Goal: Task Accomplishment & Management: Use online tool/utility

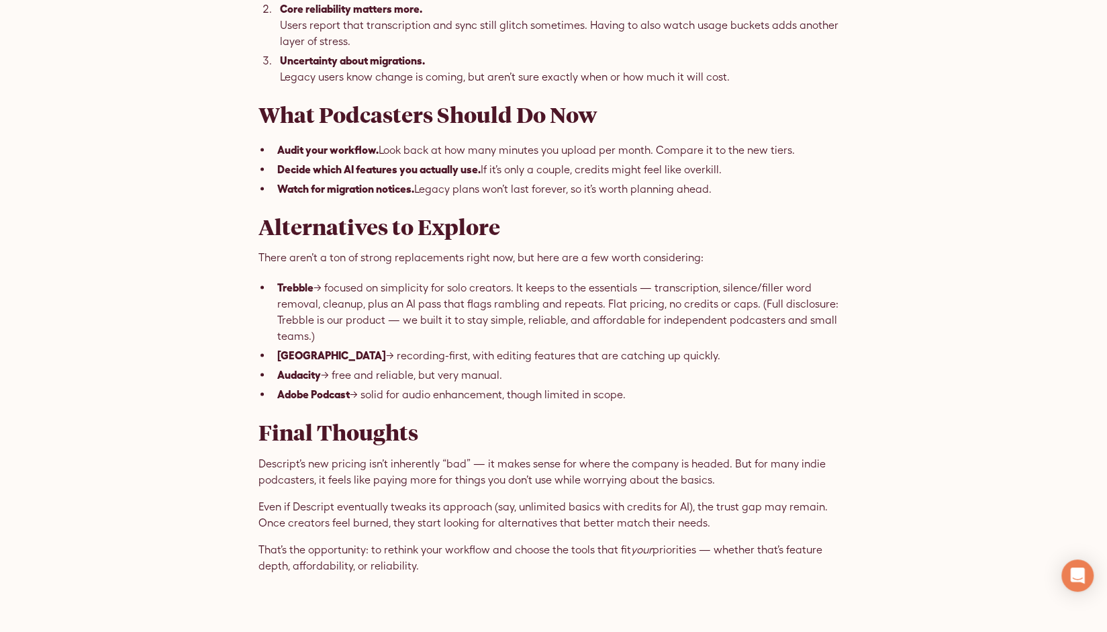
scroll to position [1564, 0]
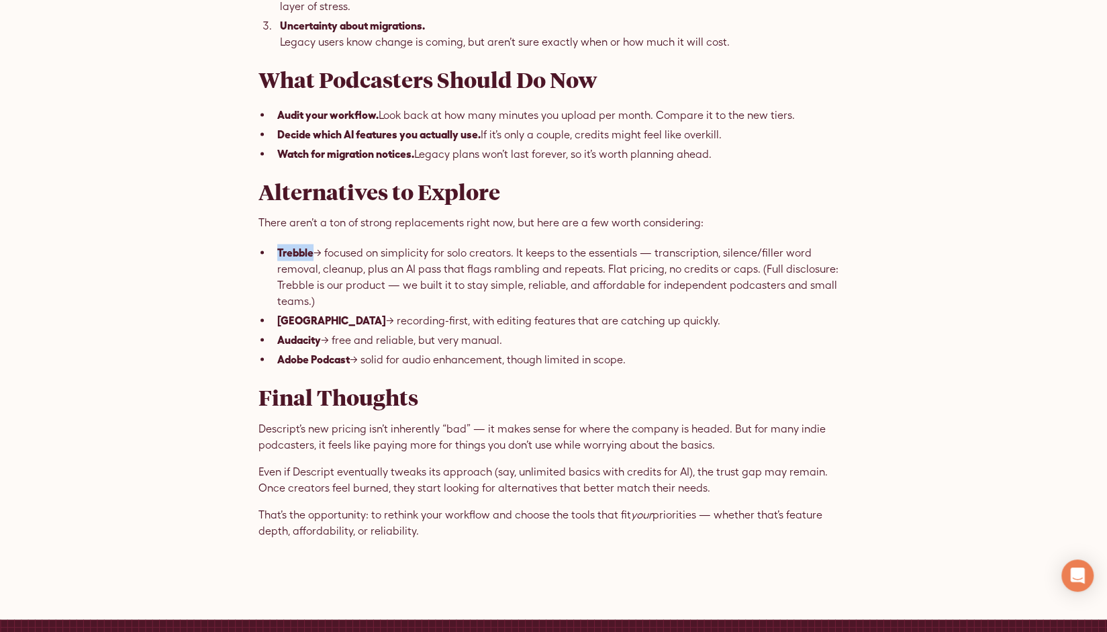
drag, startPoint x: 277, startPoint y: 342, endPoint x: 311, endPoint y: 344, distance: 34.3
click at [311, 258] on strong "Trebble" at bounding box center [295, 252] width 36 height 12
copy strong "Trebble"
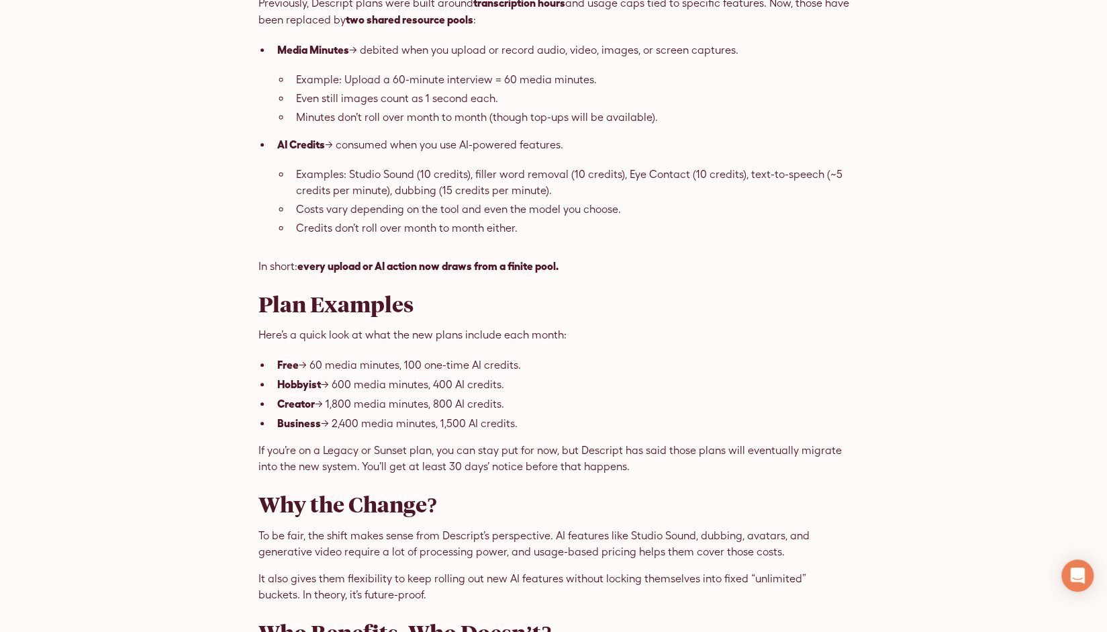
scroll to position [671, 0]
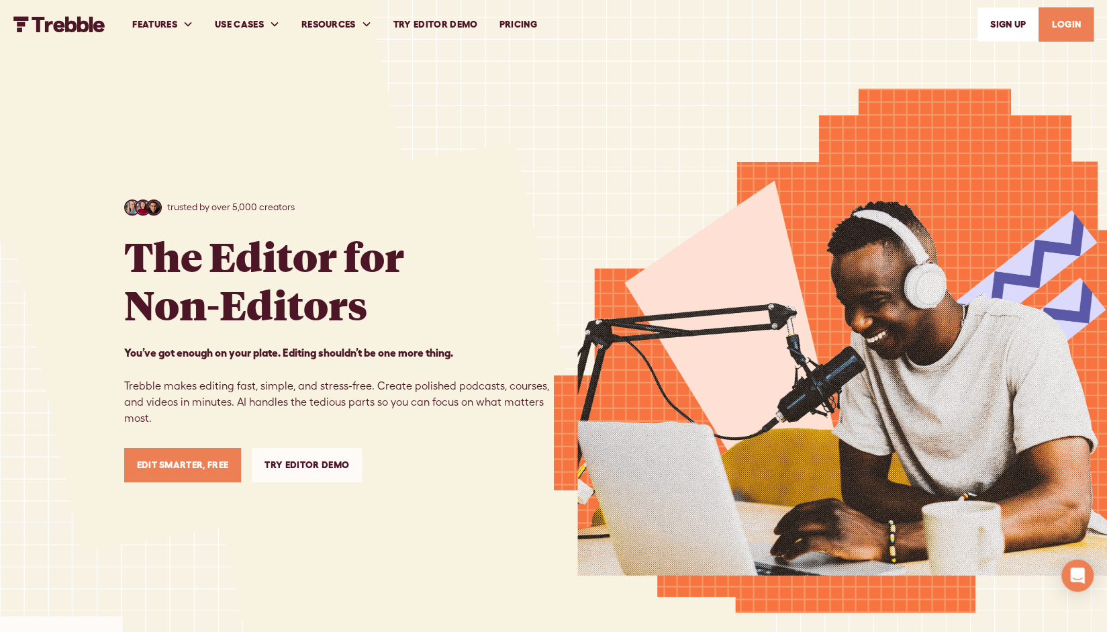
click at [436, 20] on link "Try Editor Demo" at bounding box center [436, 24] width 106 height 46
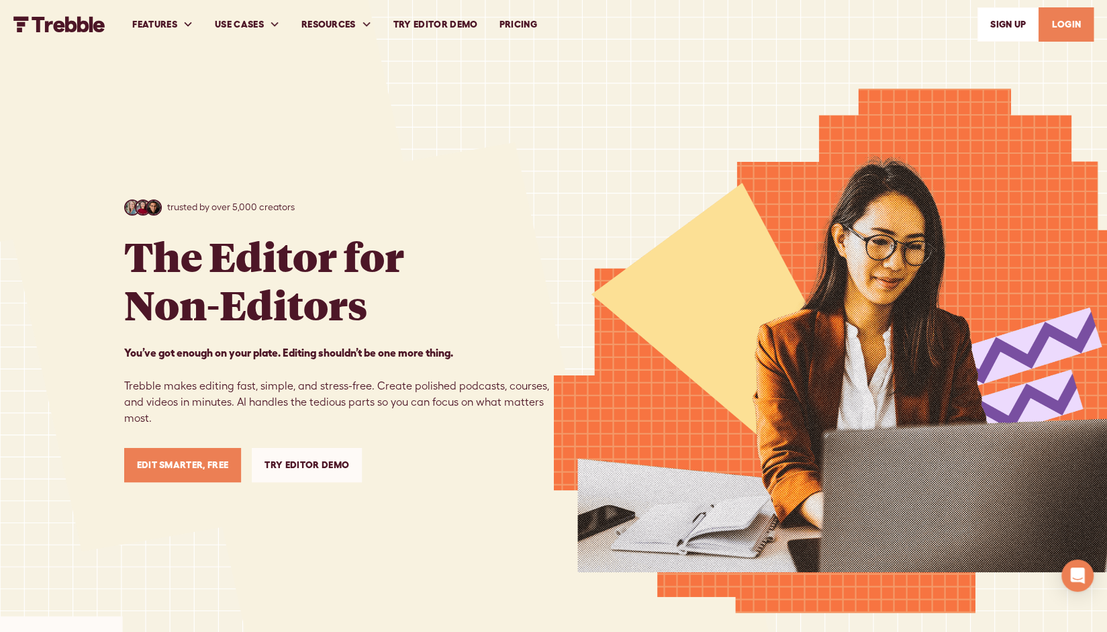
click at [523, 28] on link "PRICING" at bounding box center [517, 24] width 59 height 46
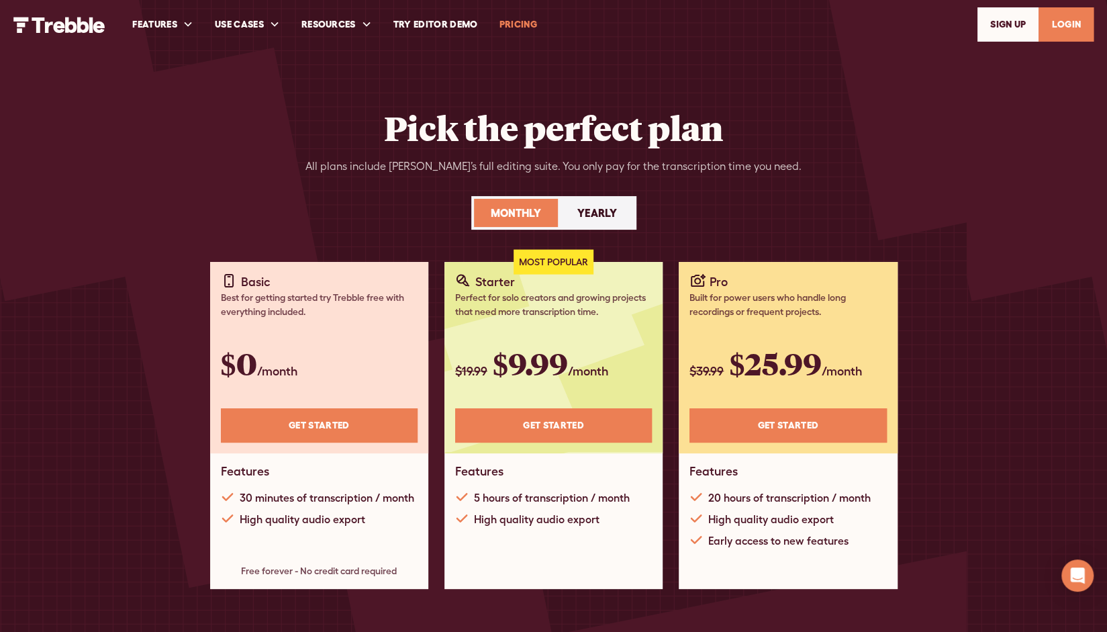
click at [594, 214] on div "Yearly" at bounding box center [597, 213] width 40 height 16
click at [451, 22] on link "Try Editor Demo" at bounding box center [436, 24] width 106 height 46
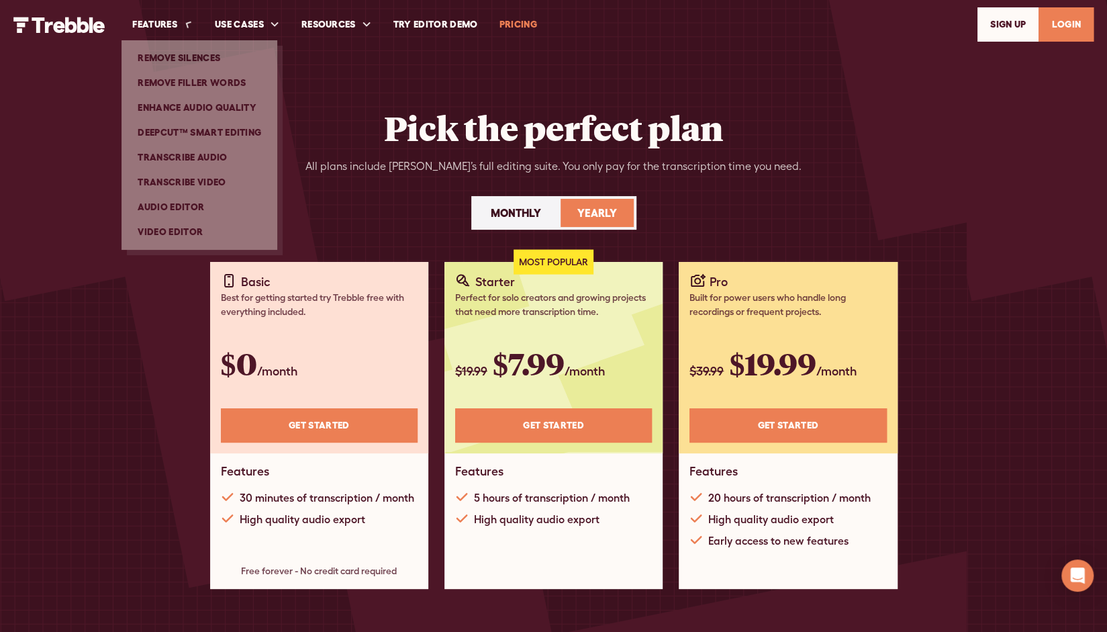
click at [46, 24] on img "home" at bounding box center [59, 25] width 92 height 16
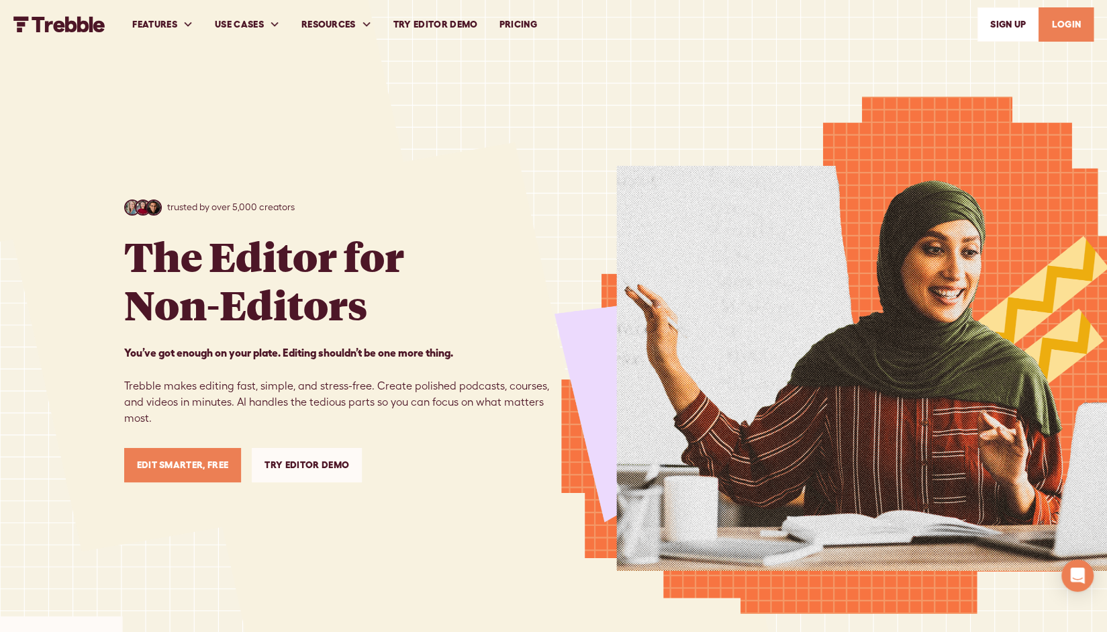
click at [519, 21] on link "PRICING" at bounding box center [517, 24] width 59 height 46
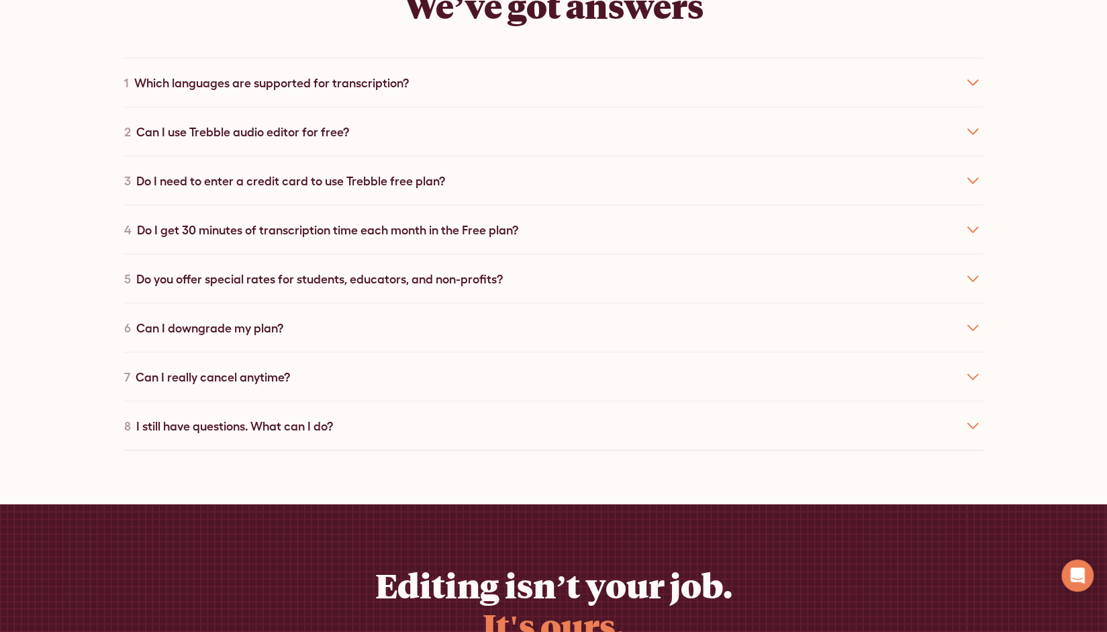
scroll to position [2684, 0]
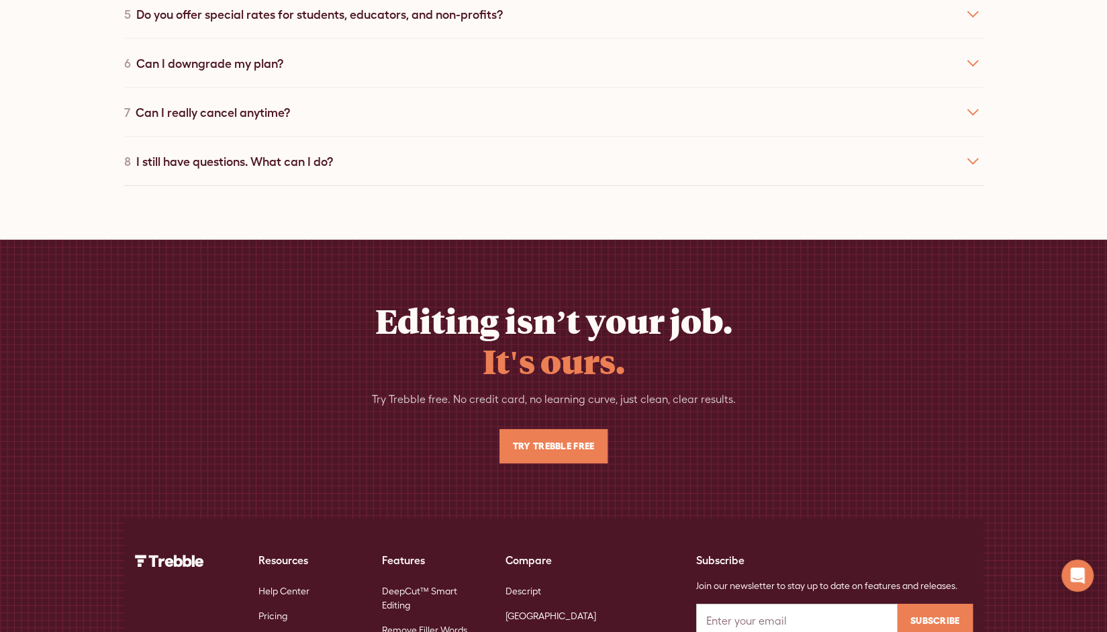
click at [554, 429] on link "Try Trebble Free" at bounding box center [552, 446] width 107 height 34
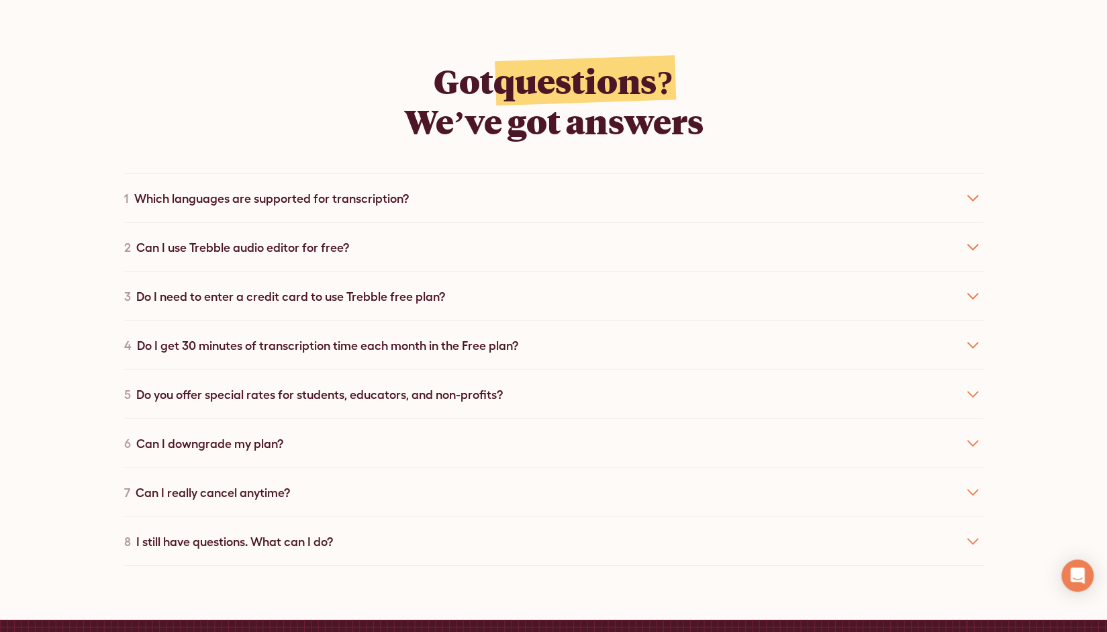
scroll to position [2080, 0]
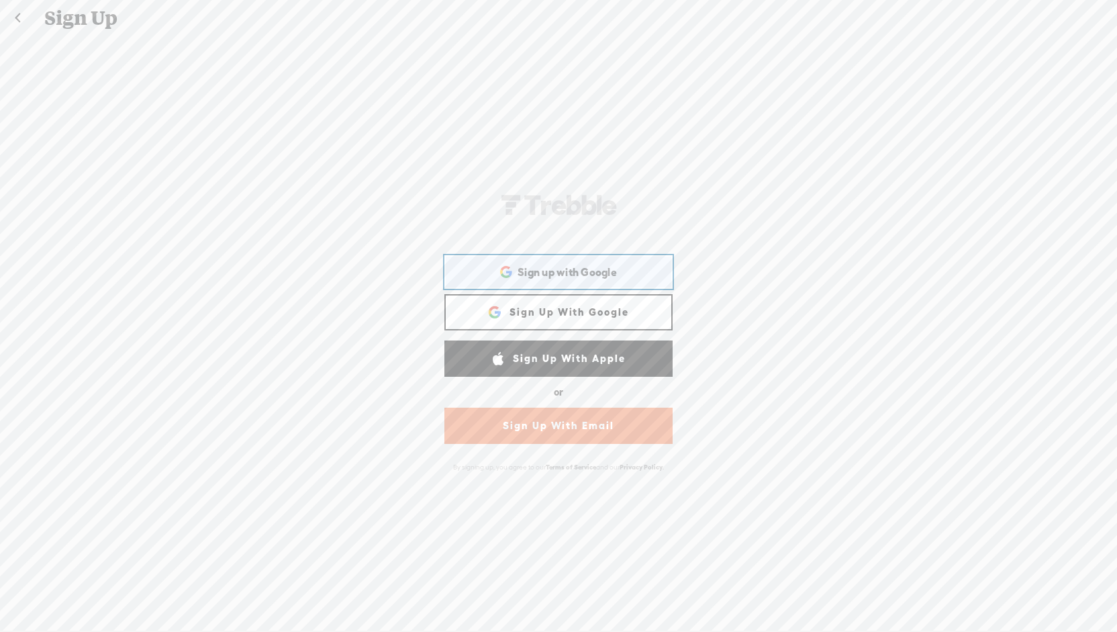
click at [553, 283] on div "Sign up with Google Sign up with Google. Opens in new tab" at bounding box center [558, 271] width 209 height 31
click at [584, 317] on link "Sign Up With Google" at bounding box center [558, 312] width 228 height 36
click at [574, 280] on div "Sign up with Google Sign up with Google. Opens in new tab" at bounding box center [558, 271] width 209 height 31
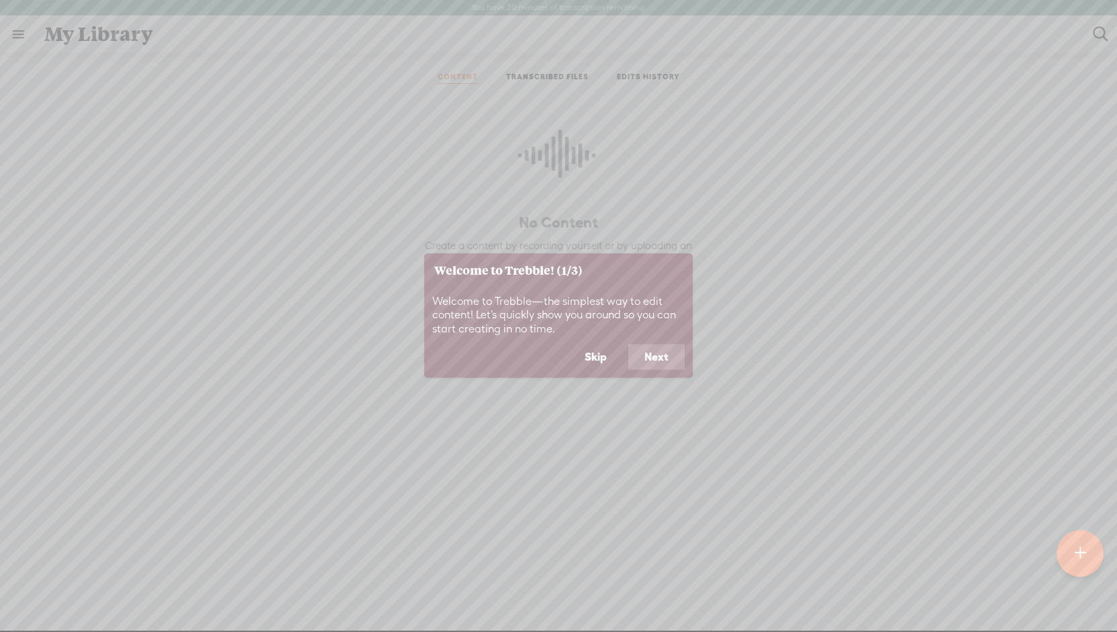
click at [650, 371] on footer "Skip Next" at bounding box center [558, 361] width 268 height 34
click at [654, 359] on button "Next" at bounding box center [656, 357] width 56 height 26
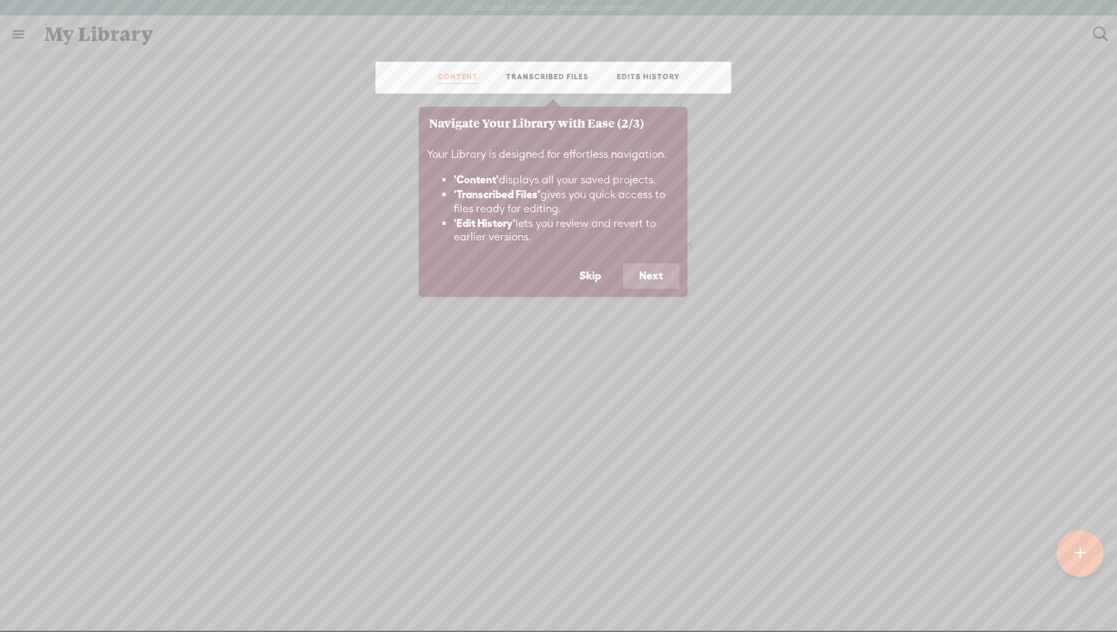
click at [648, 279] on button "Next" at bounding box center [651, 276] width 56 height 26
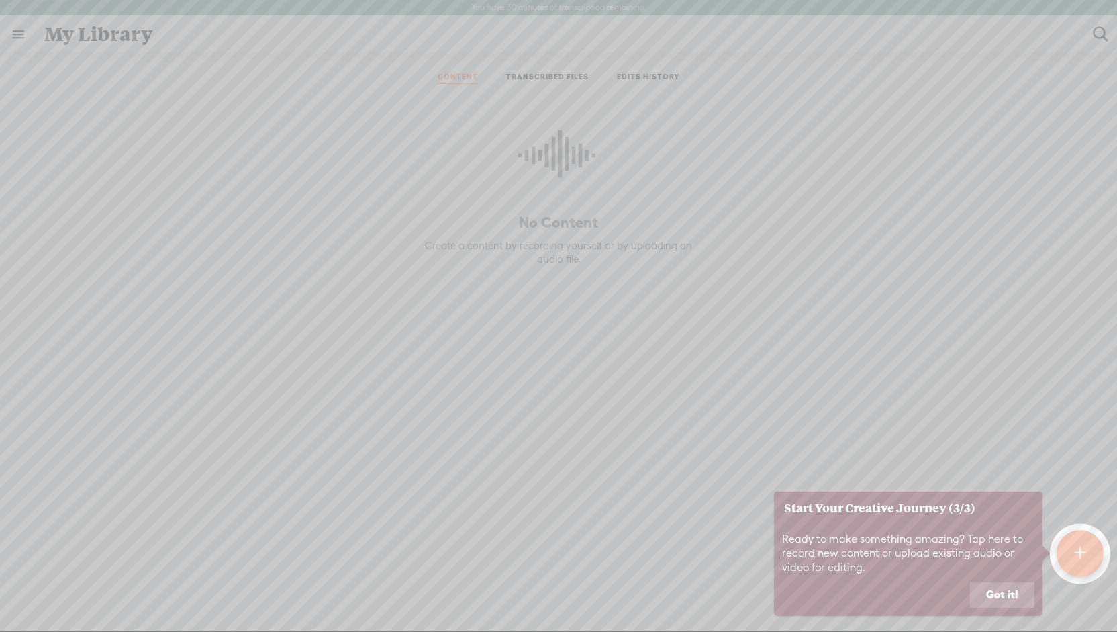
click at [989, 591] on button "Got it!" at bounding box center [1002, 595] width 64 height 26
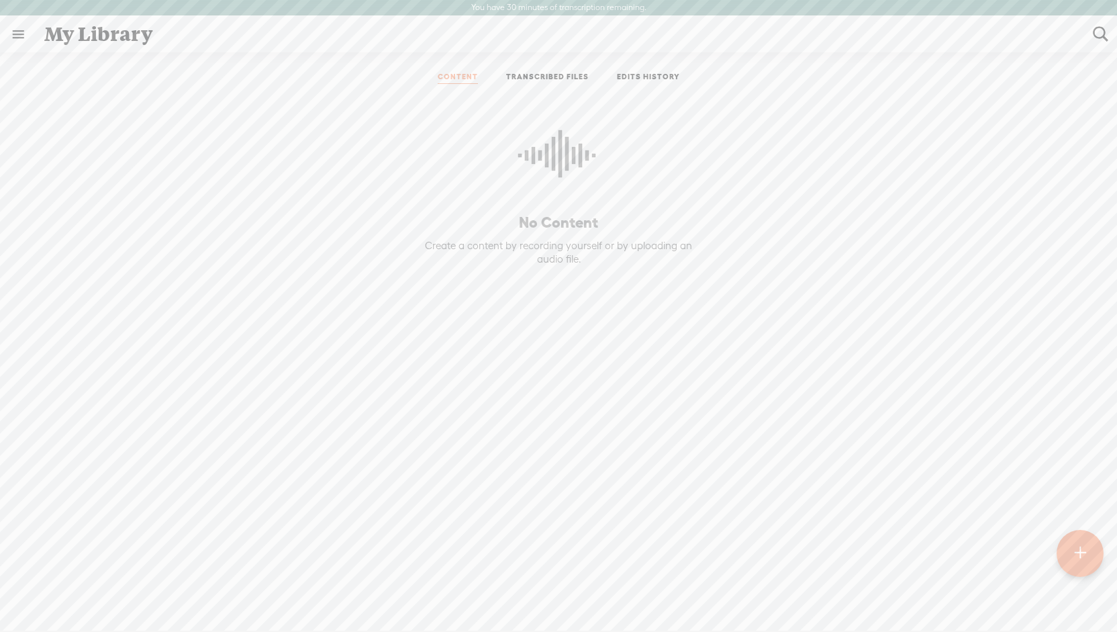
click at [13, 36] on link at bounding box center [18, 34] width 35 height 35
click at [319, 230] on body "You have 30 minutes of transcription remaining. Upgrade to increase your limit …" at bounding box center [558, 315] width 1117 height 630
click at [537, 80] on link "TRANSCRIBED FILES" at bounding box center [547, 78] width 83 height 12
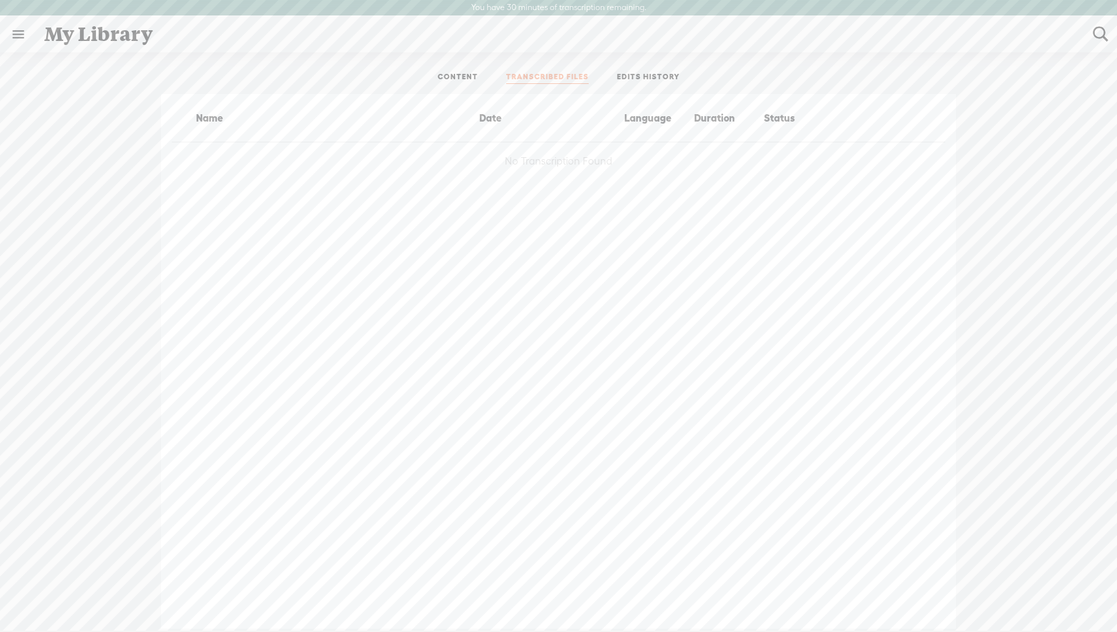
click at [658, 74] on link "EDITS HISTORY" at bounding box center [648, 78] width 63 height 12
click at [418, 66] on ul "CONTENT TRANSCRIBED FILES EDITS HISTORY" at bounding box center [559, 78] width 356 height 32
click at [452, 74] on link "CONTENT" at bounding box center [458, 78] width 40 height 12
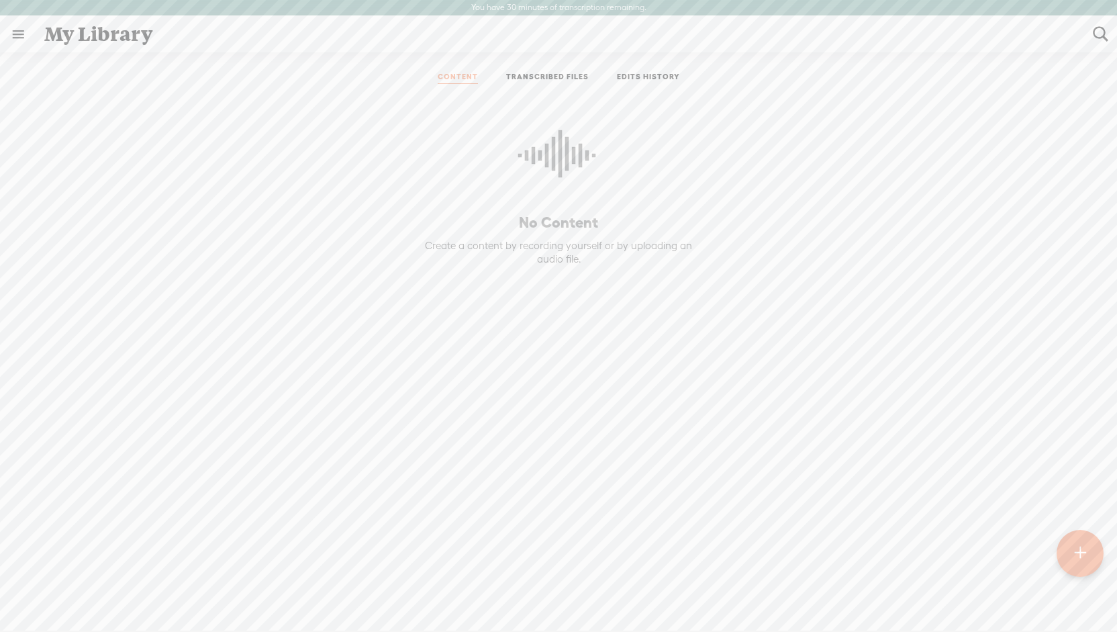
click at [523, 245] on div "Create a content by recording yourself or by uploading an audio file." at bounding box center [558, 252] width 294 height 26
click at [1097, 552] on div at bounding box center [1079, 552] width 47 height 47
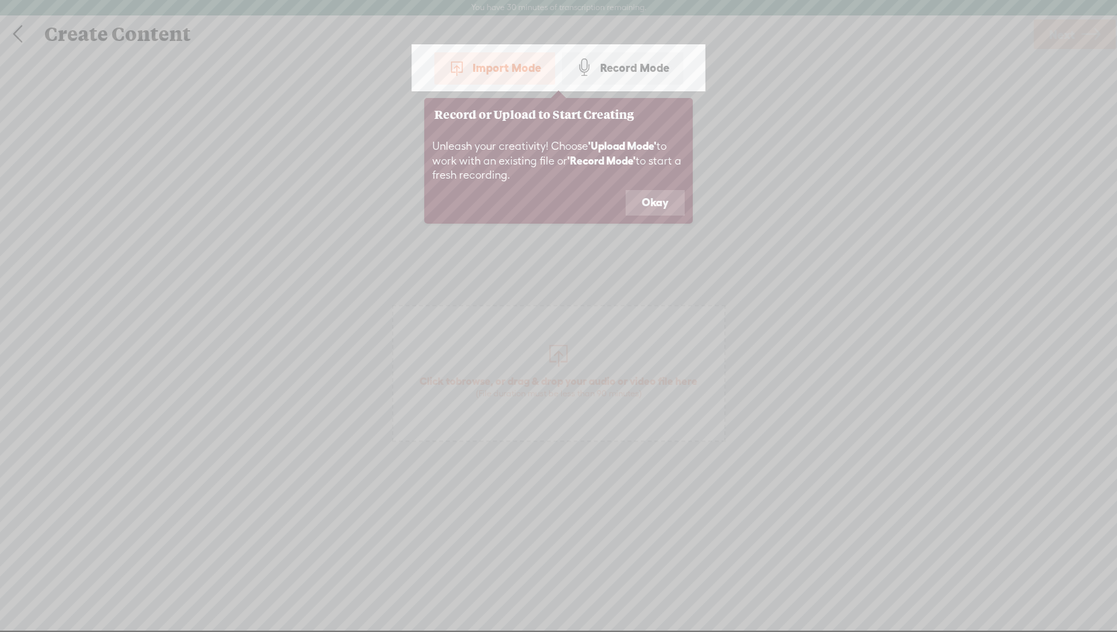
click at [638, 65] on div "Record Mode" at bounding box center [622, 68] width 121 height 34
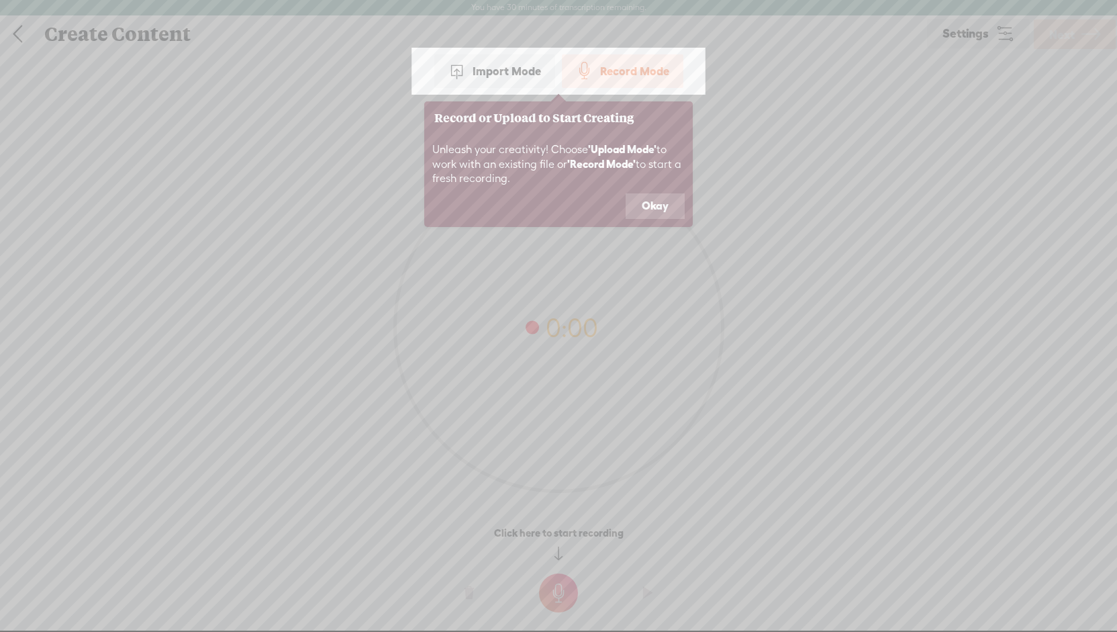
click at [662, 202] on button "Okay" at bounding box center [654, 206] width 59 height 26
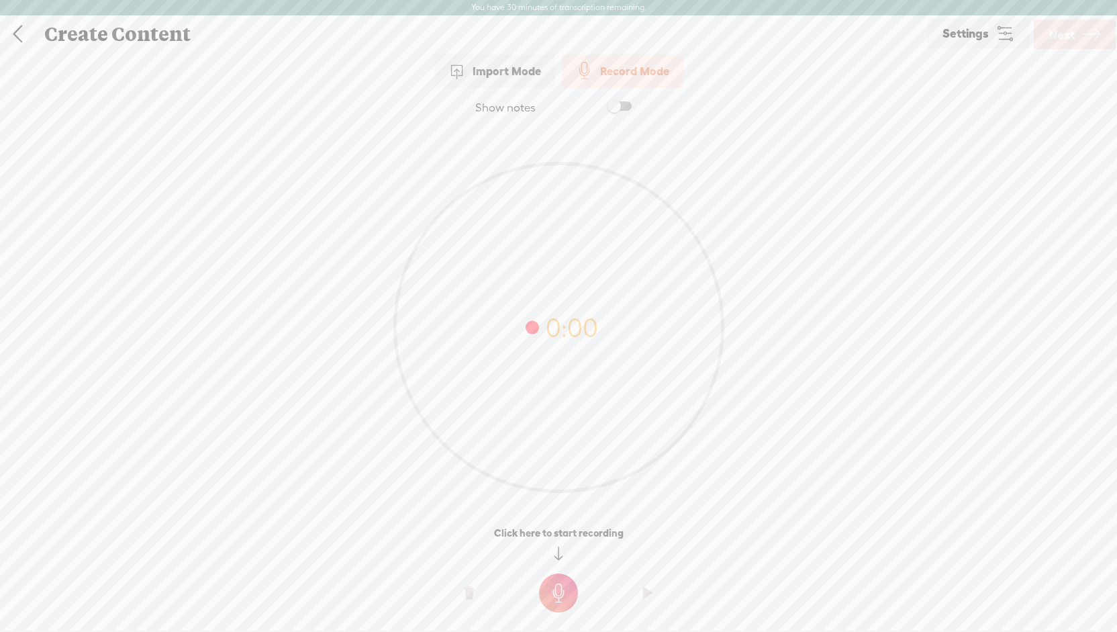
click at [643, 593] on t at bounding box center [647, 592] width 9 height 40
click at [642, 550] on div at bounding box center [558, 554] width 1117 height 28
click at [659, 548] on div at bounding box center [558, 554] width 1117 height 28
click at [629, 105] on span at bounding box center [619, 105] width 24 height 9
click at [485, 155] on textarea at bounding box center [558, 301] width 518 height 327
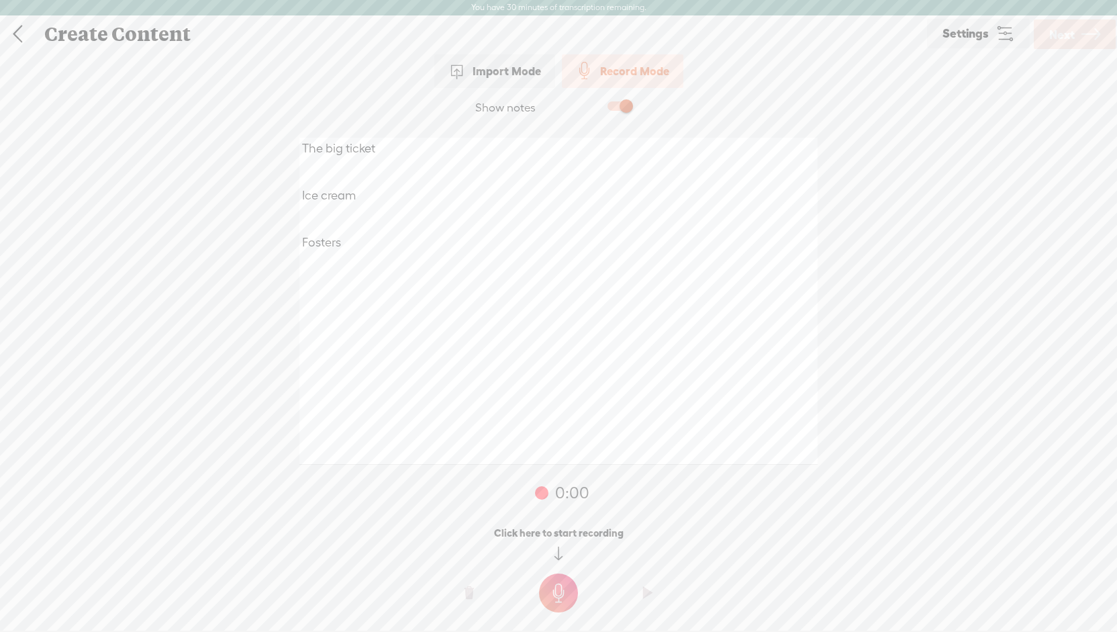
type textarea "The big ticket Ice cream Fosters"
click at [1015, 36] on link "Settings" at bounding box center [978, 34] width 103 height 30
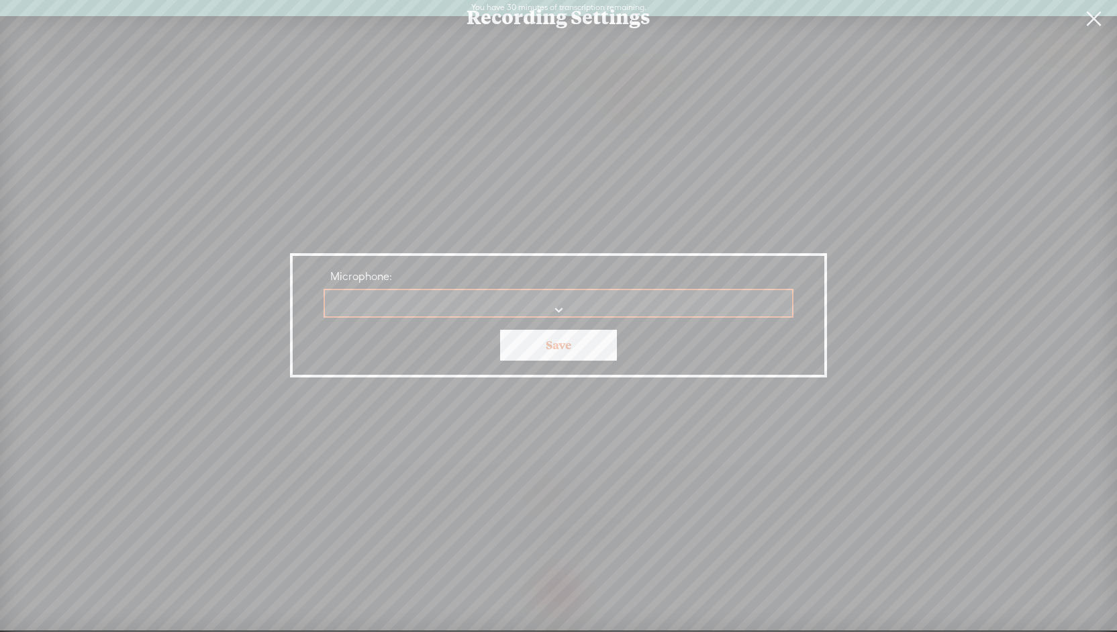
click at [455, 310] on select "Microphone:" at bounding box center [559, 304] width 468 height 28
click at [546, 307] on select "Microphone Microphone Microphone Microphone Array ) Communications - Microphone…" at bounding box center [559, 304] width 468 height 28
select select "39e772db5f081c1fafe53b1e344d5f900a6a563e6f00b305b6dea3afa5006029"
click at [325, 290] on select "Microphone Microphone Microphone Microphone Array ) Communications - Microphone…" at bounding box center [559, 304] width 468 height 28
click at [476, 305] on select "Microphone Microphone Microphone Microphone Array ) Communications - Microphone…" at bounding box center [559, 304] width 468 height 28
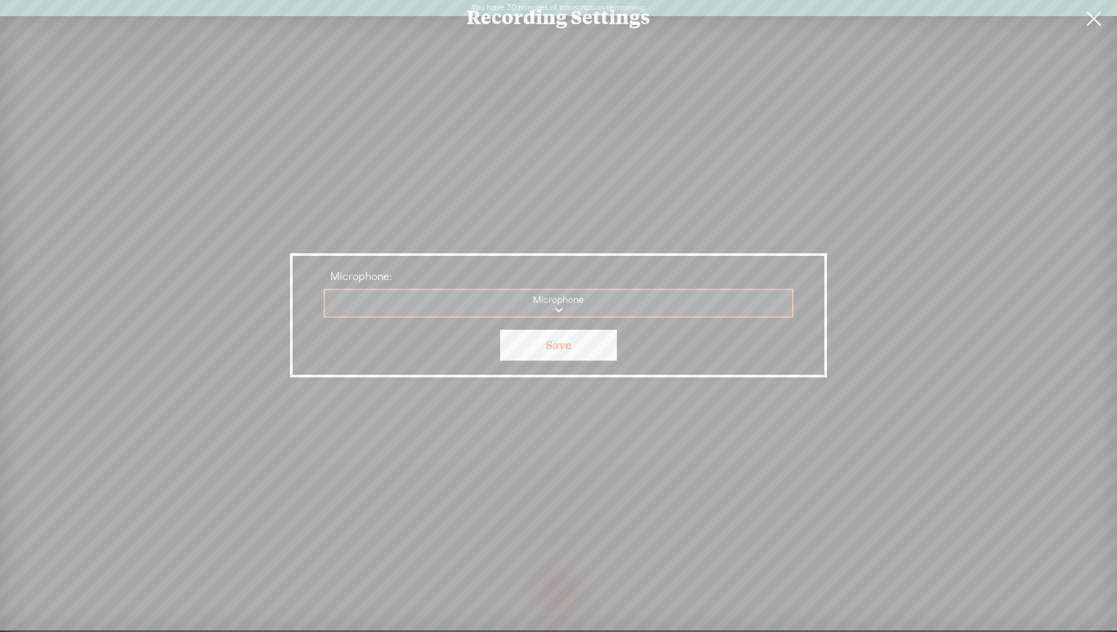
click at [325, 290] on select "Microphone Microphone Microphone Microphone Array ) Communications - Microphone…" at bounding box center [559, 304] width 468 height 28
click at [572, 350] on link "Save" at bounding box center [558, 345] width 117 height 31
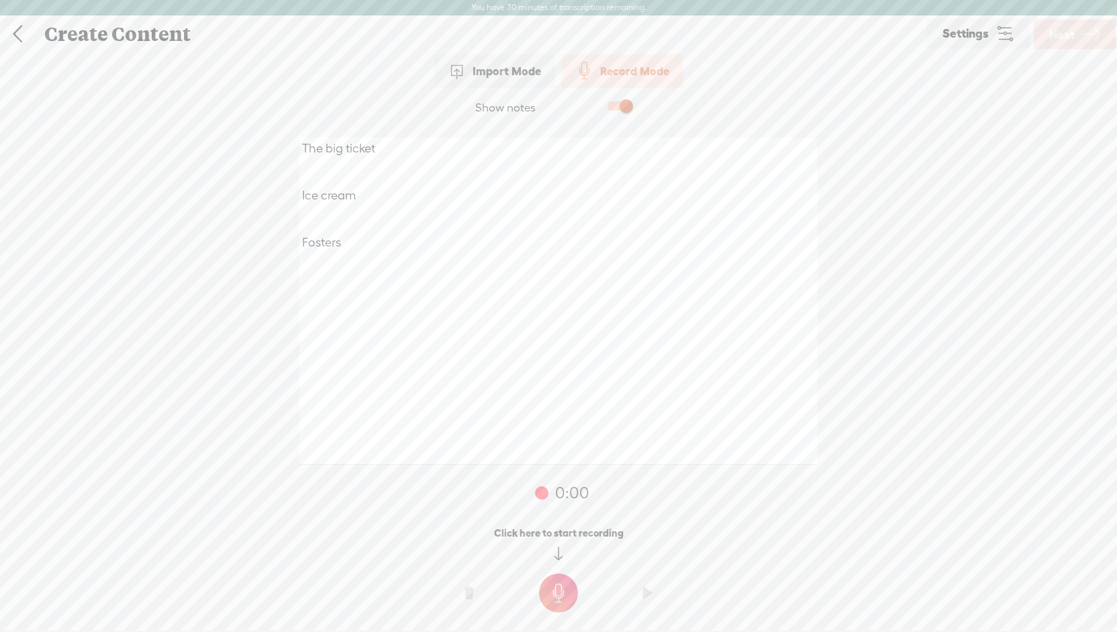
click at [1008, 33] on icon at bounding box center [1004, 33] width 19 height 19
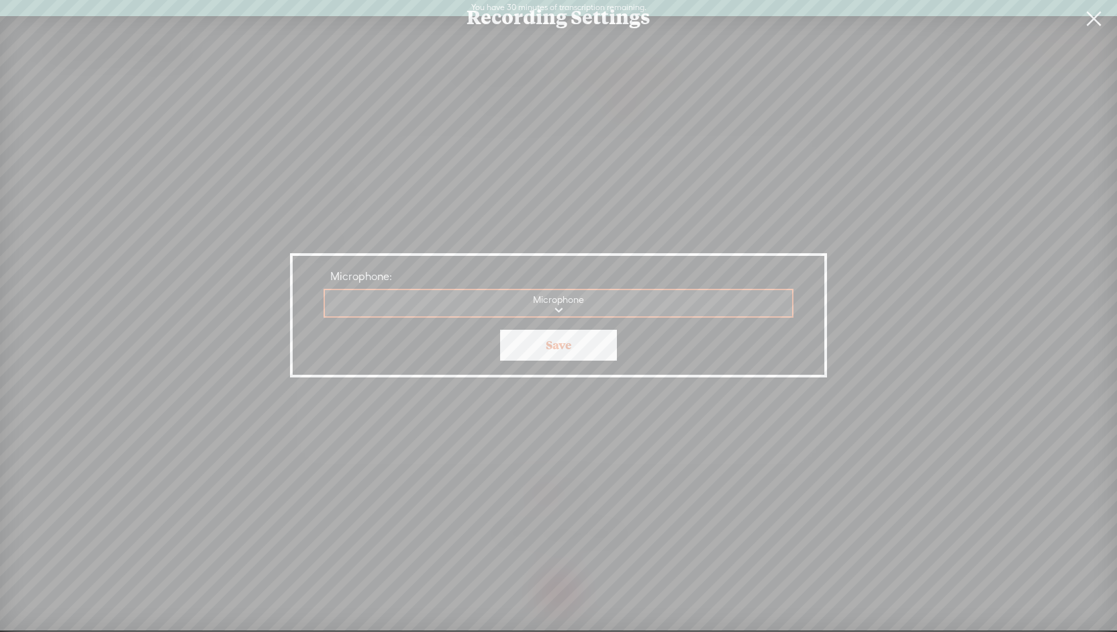
click at [584, 311] on select "Microphone Microphone Microphone Microphone Array ) Communications - Microphone…" at bounding box center [559, 304] width 468 height 28
select select "885a482302697ebeb0321f54753706ee8aaa8cbb51da4d8943fab87a38608d57"
click at [325, 290] on select "Microphone Microphone Microphone Microphone Array ) Communications - Microphone…" at bounding box center [559, 304] width 468 height 28
click at [580, 346] on link "Save" at bounding box center [558, 345] width 117 height 31
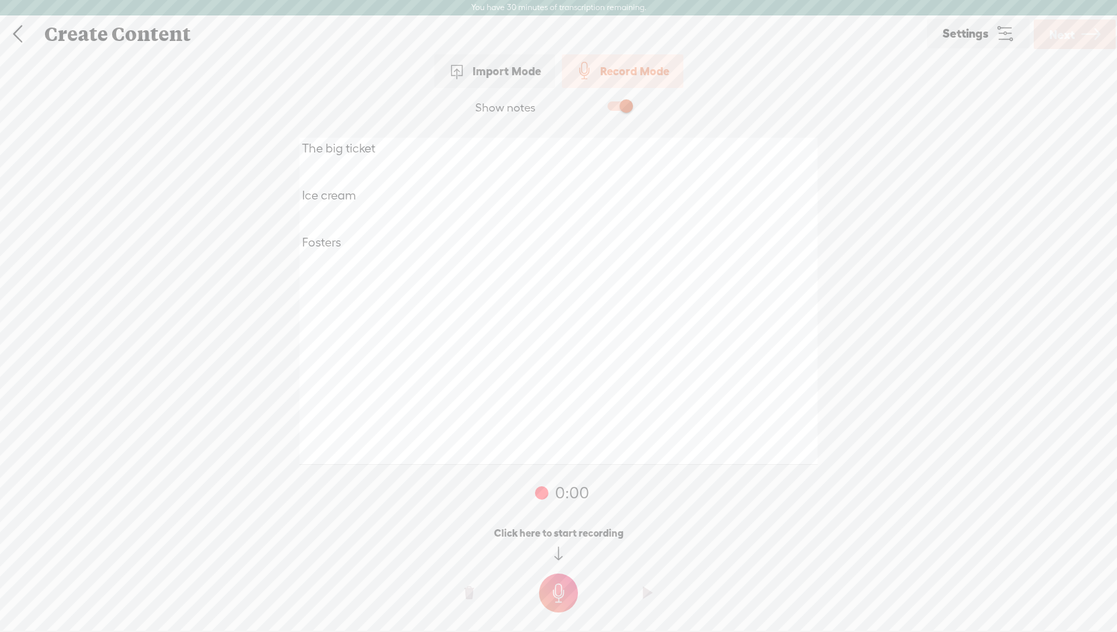
click at [568, 598] on t at bounding box center [558, 592] width 39 height 39
click at [568, 599] on t at bounding box center [558, 602] width 39 height 39
click at [650, 601] on t at bounding box center [647, 602] width 9 height 40
click at [644, 599] on t at bounding box center [647, 602] width 9 height 40
click at [15, 32] on link at bounding box center [18, 34] width 34 height 35
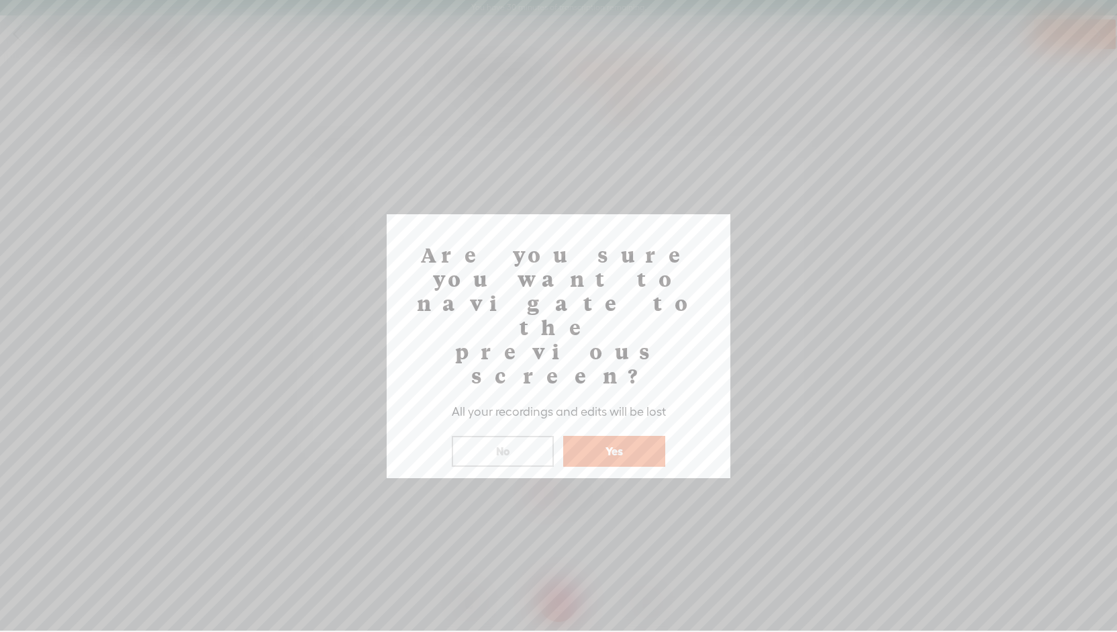
click at [629, 436] on button "Yes" at bounding box center [614, 451] width 102 height 31
